Goal: Task Accomplishment & Management: Use online tool/utility

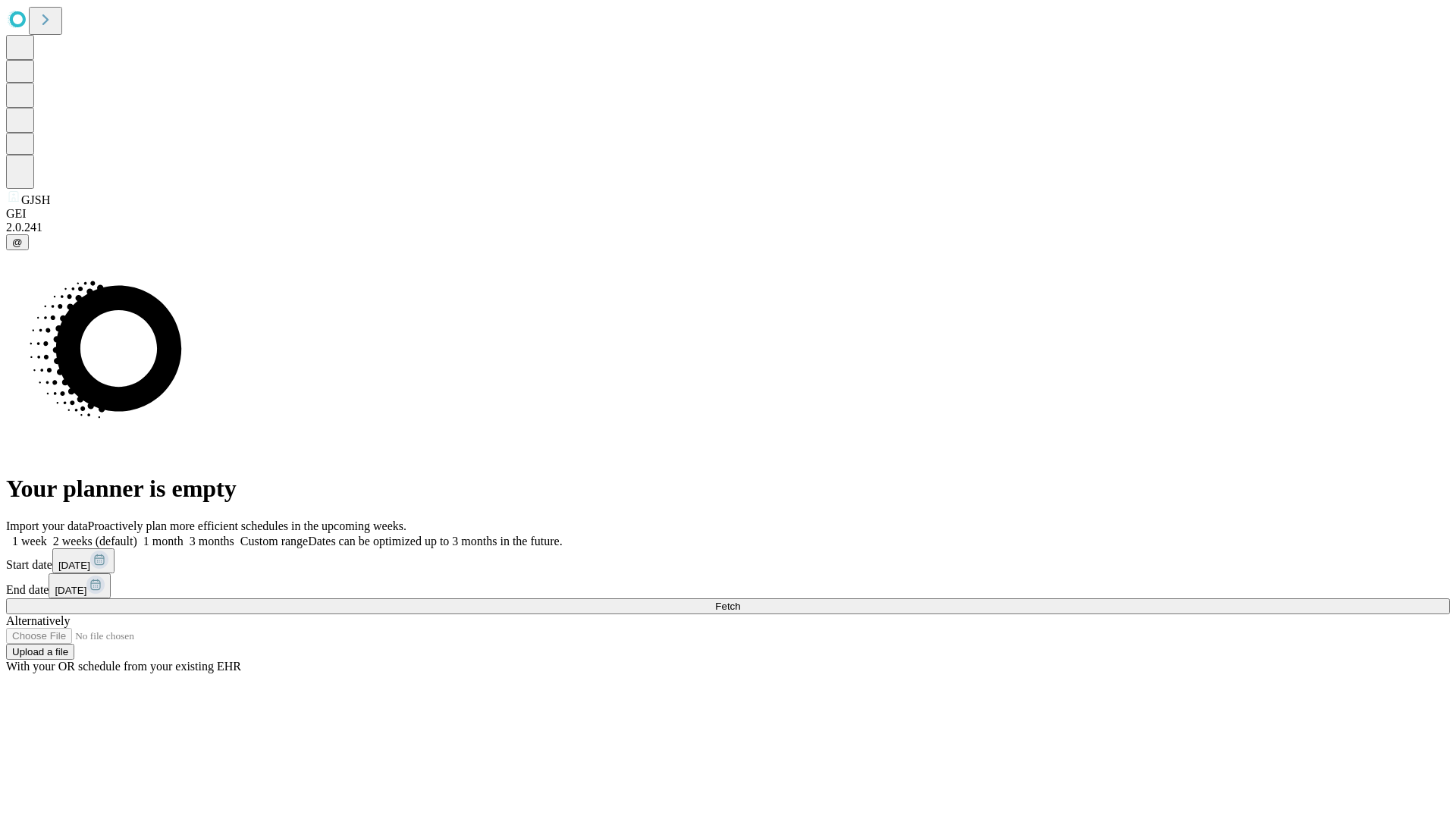
click at [740, 600] on span "Fetch" at bounding box center [728, 606] width 25 height 12
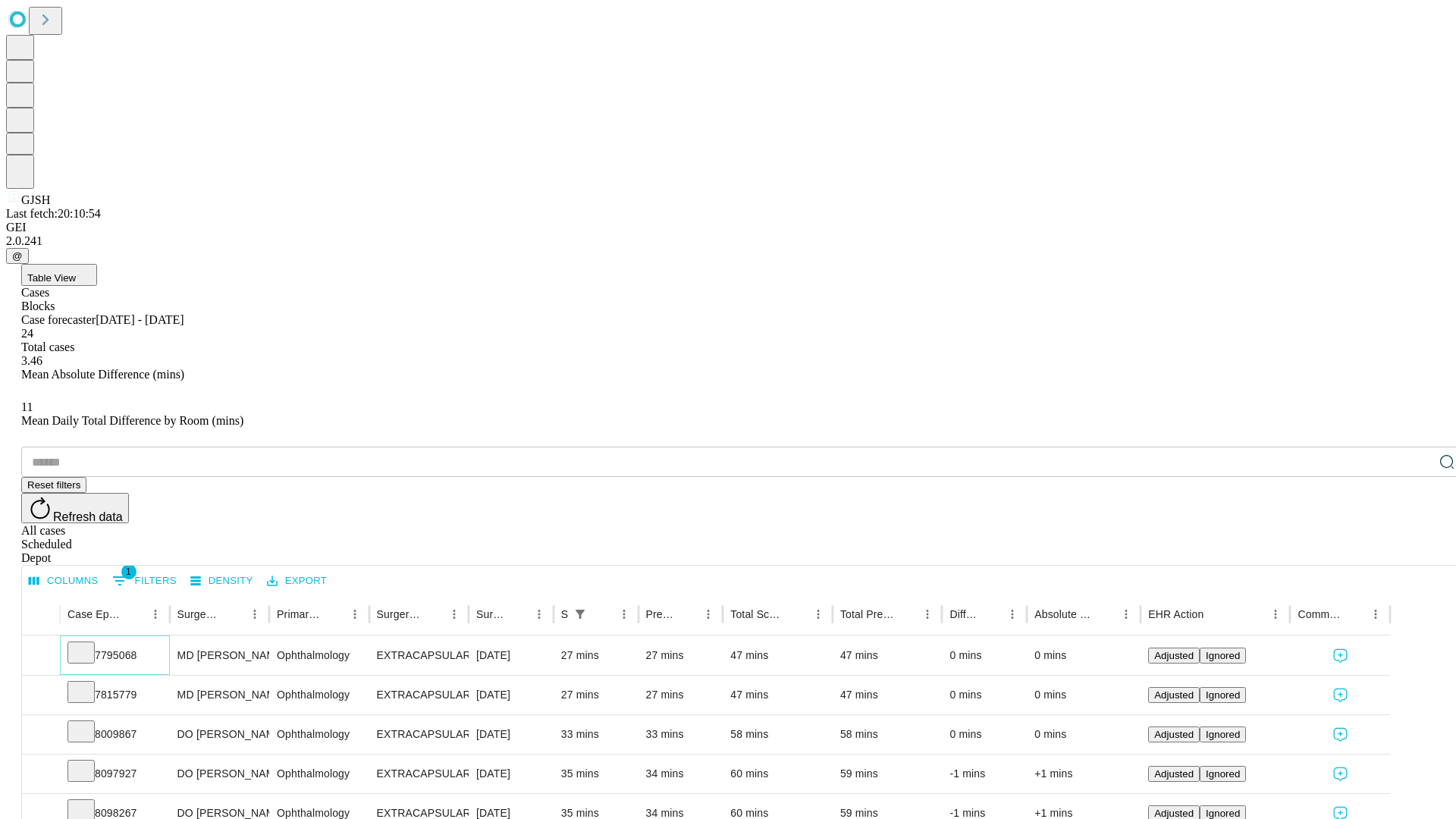
click at [89, 644] on icon at bounding box center [80, 651] width 15 height 15
